Goal: Find specific page/section: Find specific page/section

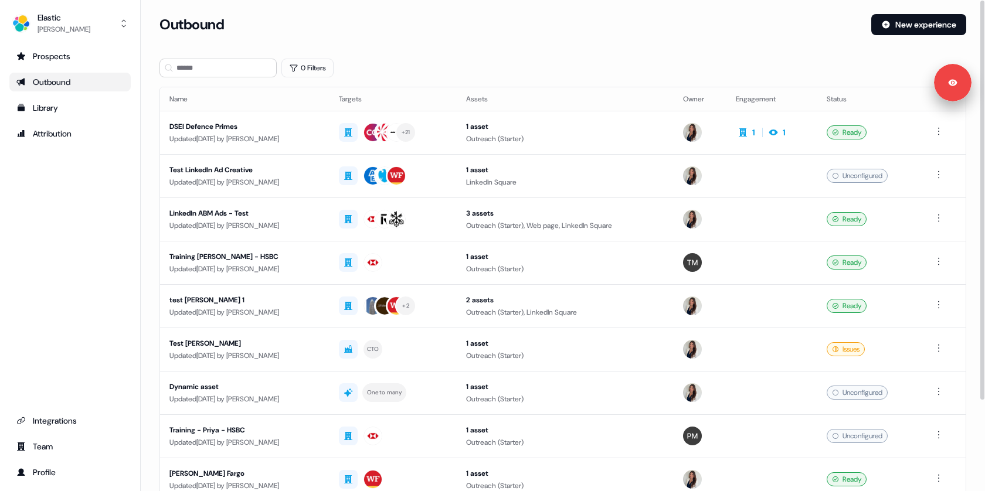
click at [150, 135] on section "Loading... Outbound New experience 0 Filters Name Targets Assets Owner Engageme…" at bounding box center [563, 310] width 844 height 592
click at [186, 137] on div "Updated [DATE] by [PERSON_NAME]" at bounding box center [244, 139] width 151 height 12
